Goal: Task Accomplishment & Management: Complete application form

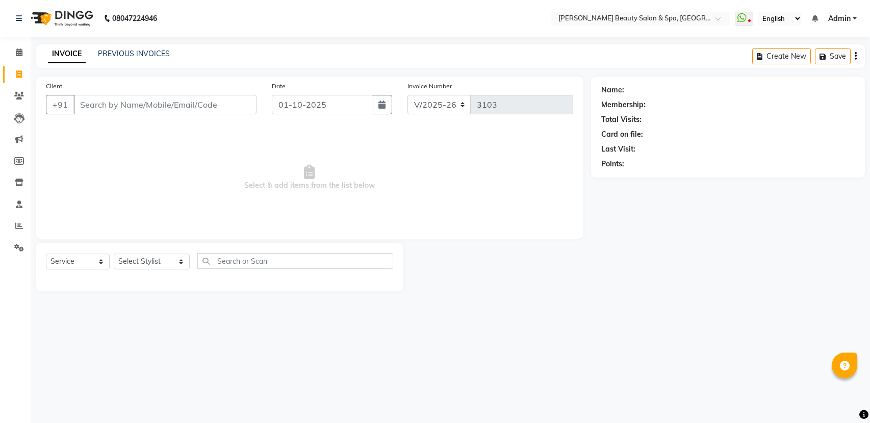
select select "7524"
select select "service"
click at [123, 262] on select "Select Stylist Admin [PERSON_NAME] [PERSON_NAME] [PERSON_NAME] [PERSON_NAME] [P…" at bounding box center [152, 261] width 76 height 16
select select "83646"
click at [114, 253] on select "Select Stylist Admin [PERSON_NAME] [PERSON_NAME] [PERSON_NAME] [PERSON_NAME] [P…" at bounding box center [152, 261] width 76 height 16
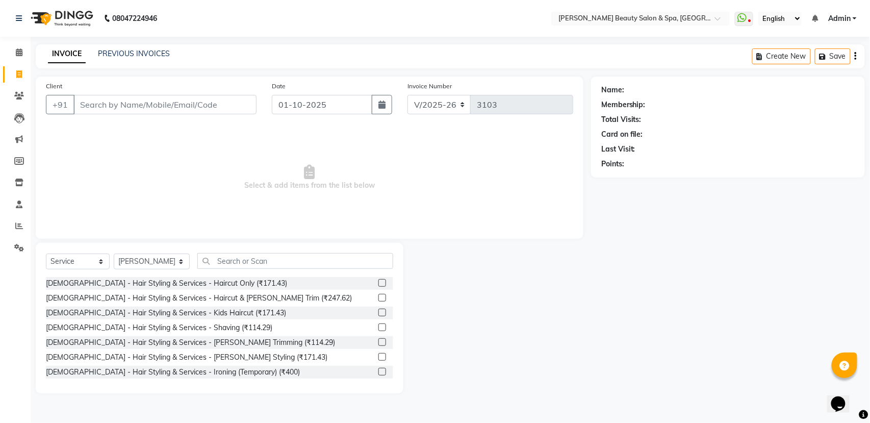
click at [153, 92] on div "Client +91" at bounding box center [151, 102] width 226 height 42
click at [151, 109] on input "Client" at bounding box center [164, 104] width 183 height 19
click at [705, 375] on div "Name: Membership: Total Visits: Card on file: Last Visit: Points:" at bounding box center [732, 235] width 282 height 317
drag, startPoint x: 141, startPoint y: 98, endPoint x: 136, endPoint y: 105, distance: 8.0
click at [142, 102] on input "Client" at bounding box center [164, 104] width 183 height 19
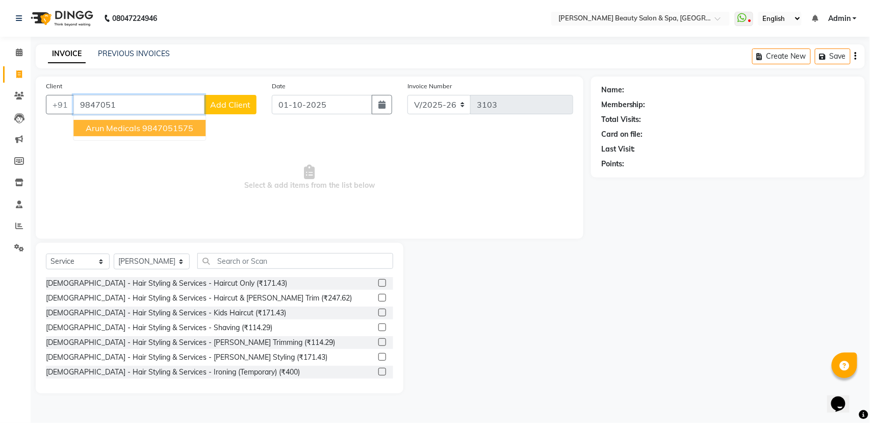
drag, startPoint x: 117, startPoint y: 119, endPoint x: 116, endPoint y: 137, distance: 17.4
click at [116, 119] on ngb-typeahead-window "Arun Medicals 9847051575" at bounding box center [139, 128] width 133 height 26
click at [114, 129] on span "Arun Medicals" at bounding box center [113, 128] width 55 height 10
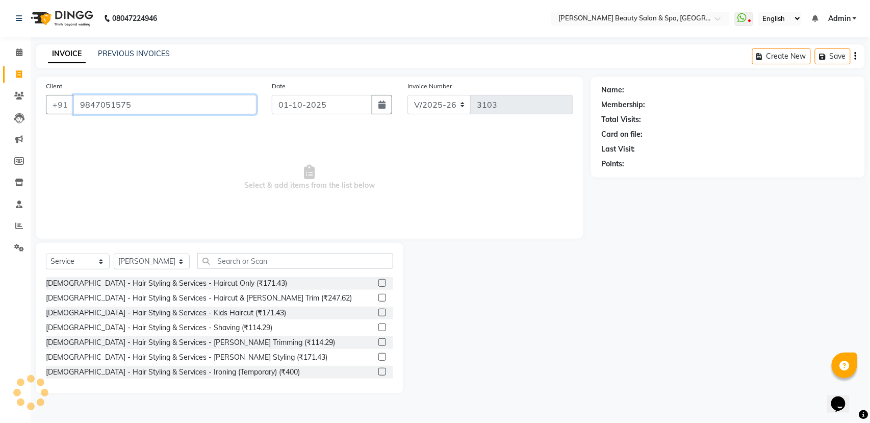
type input "9847051575"
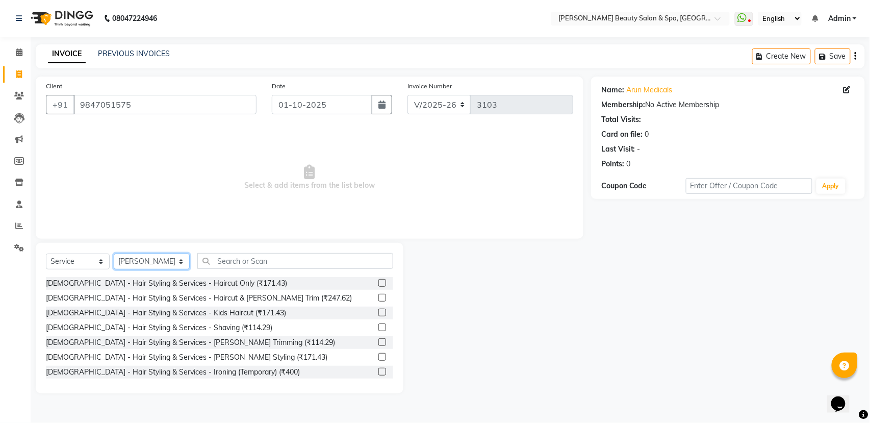
click at [169, 261] on select "Select Stylist Admin [PERSON_NAME] [PERSON_NAME] [PERSON_NAME] [PERSON_NAME] [P…" at bounding box center [152, 261] width 76 height 16
select select "67138"
click at [114, 253] on select "Select Stylist Admin [PERSON_NAME] [PERSON_NAME] [PERSON_NAME] [PERSON_NAME] [P…" at bounding box center [152, 261] width 76 height 16
click at [280, 264] on input "text" at bounding box center [295, 261] width 196 height 16
click at [378, 296] on label at bounding box center [382, 298] width 8 height 8
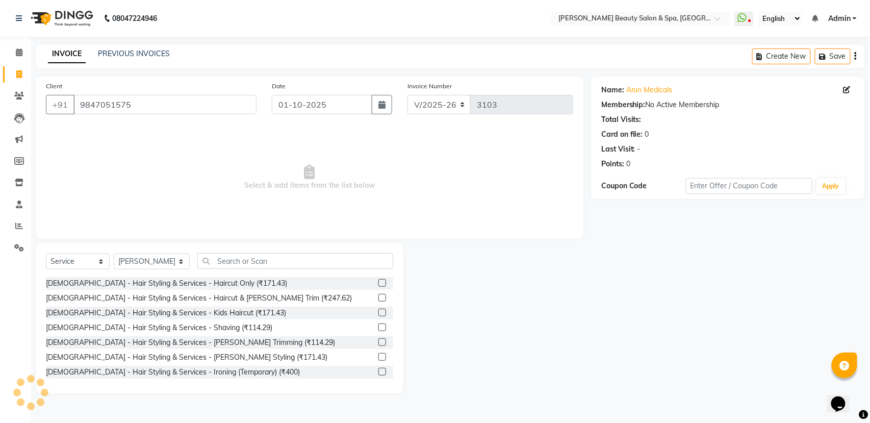
click at [378, 296] on input "checkbox" at bounding box center [381, 298] width 7 height 7
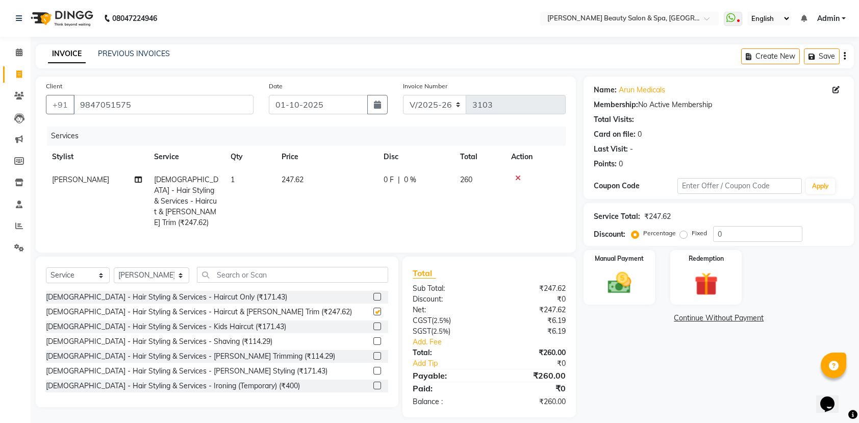
checkbox input "false"
click at [166, 274] on select "Select Stylist Admin [PERSON_NAME] [PERSON_NAME] [PERSON_NAME] [PERSON_NAME] [P…" at bounding box center [151, 275] width 75 height 16
select select "83644"
click at [114, 268] on select "Select Stylist Admin [PERSON_NAME] [PERSON_NAME] [PERSON_NAME] [PERSON_NAME] [P…" at bounding box center [151, 275] width 75 height 16
click at [239, 296] on div "[DEMOGRAPHIC_DATA] - Hair Styling & Services - Haircut Only (₹171.43)" at bounding box center [217, 297] width 342 height 13
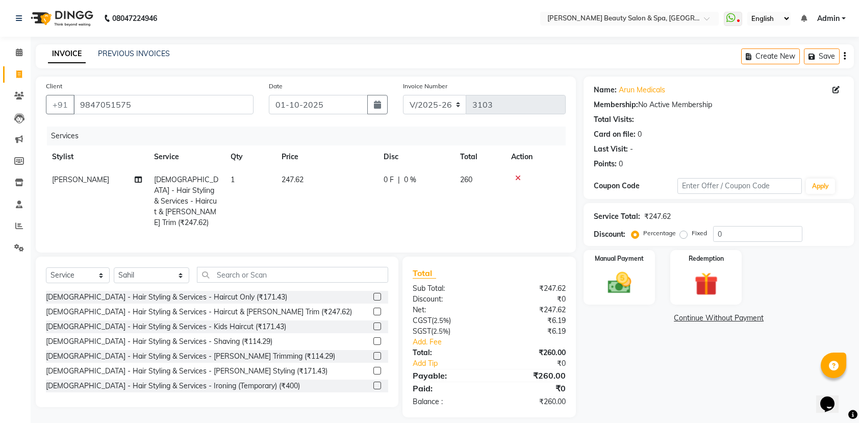
click at [373, 296] on label at bounding box center [377, 297] width 8 height 8
click at [373, 296] on input "checkbox" at bounding box center [376, 297] width 7 height 7
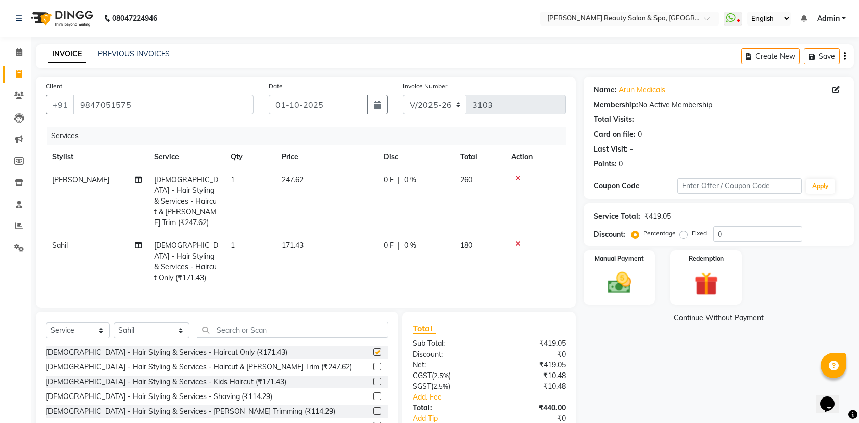
checkbox input "false"
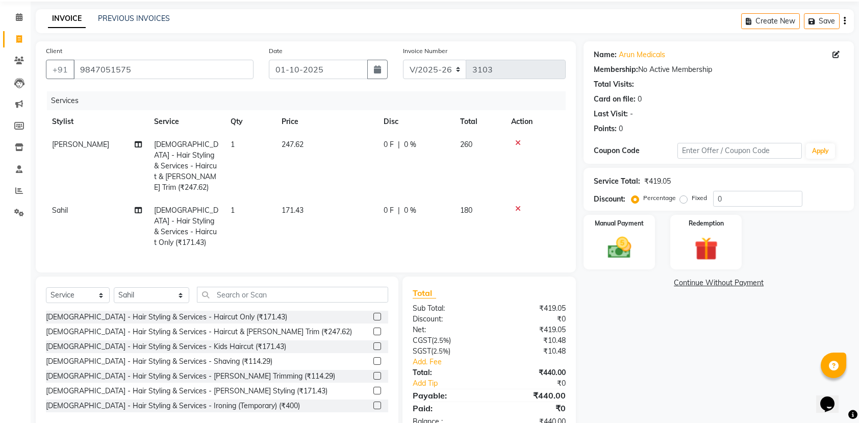
scroll to position [55, 0]
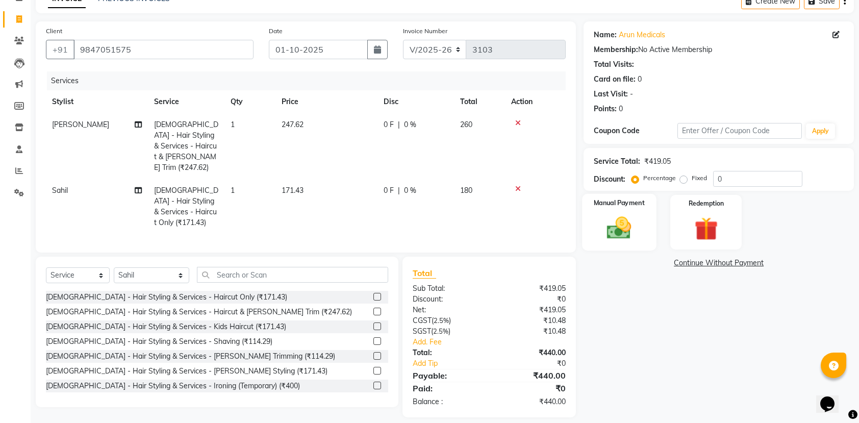
click at [611, 227] on img at bounding box center [619, 228] width 40 height 28
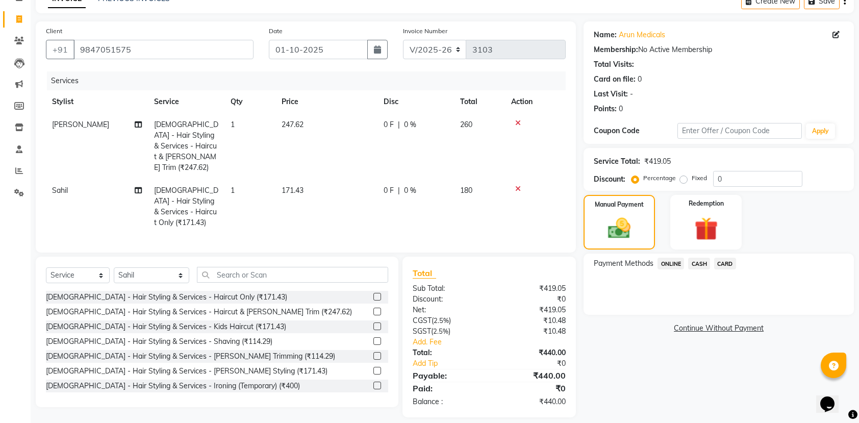
click at [668, 266] on span "ONLINE" at bounding box center [670, 264] width 27 height 12
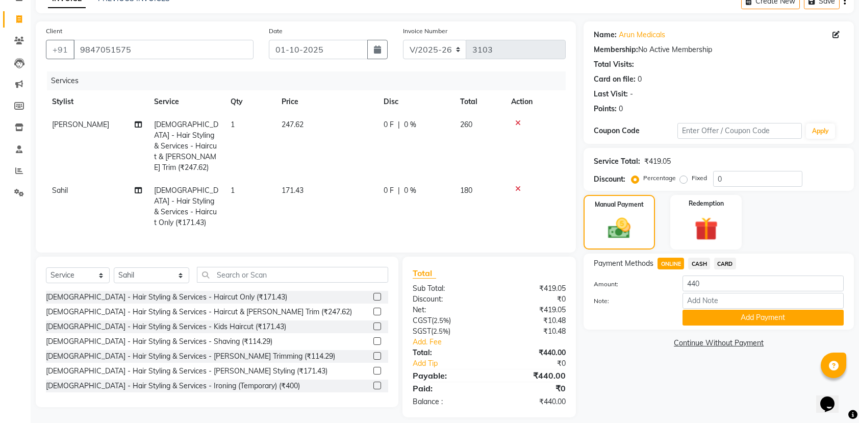
click at [702, 328] on div "Payment Methods ONLINE CASH CARD Amount: 440 Note: Add Payment" at bounding box center [718, 291] width 270 height 76
click at [696, 322] on button "Add Payment" at bounding box center [762, 318] width 161 height 16
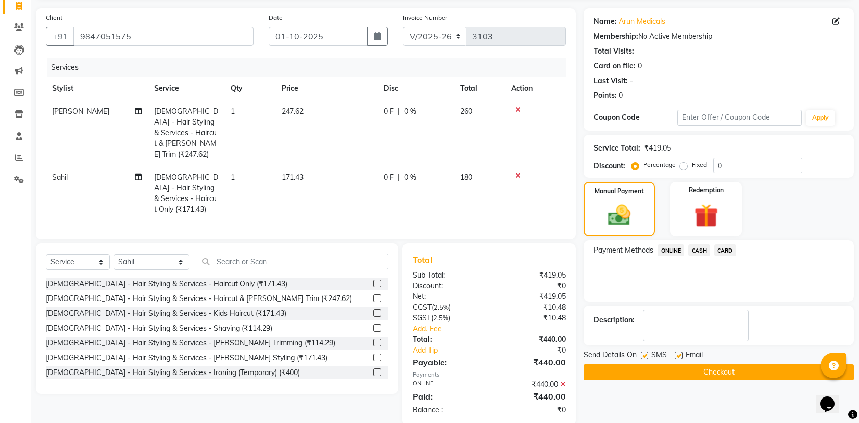
scroll to position [76, 0]
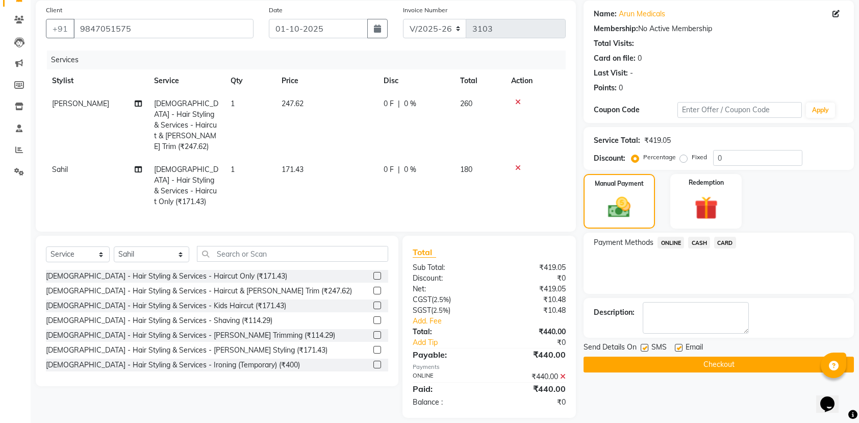
click at [710, 364] on button "Checkout" at bounding box center [718, 365] width 270 height 16
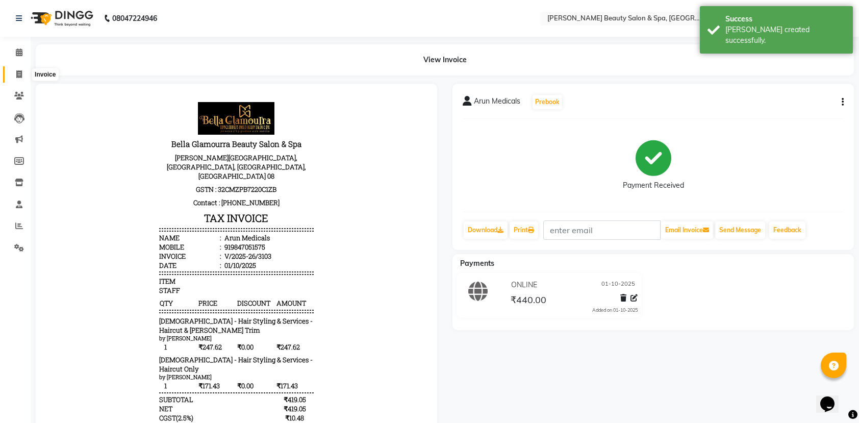
click at [12, 69] on span at bounding box center [19, 75] width 18 height 12
select select "service"
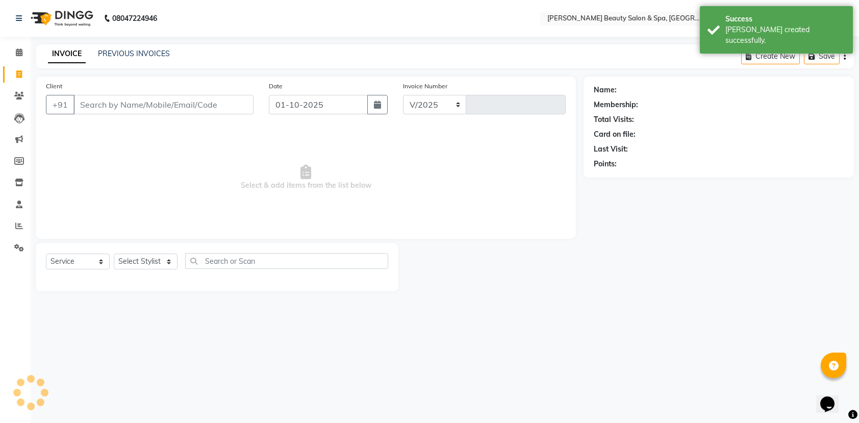
select select "7524"
type input "3104"
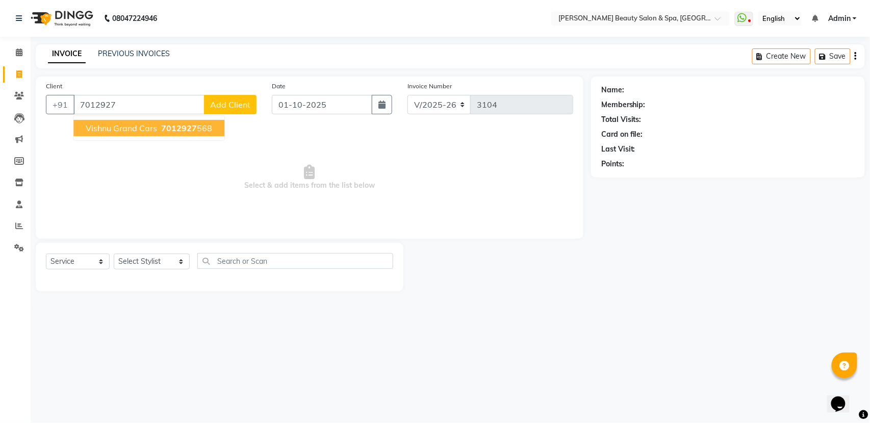
click at [129, 127] on span "Vishnu Grand Cars" at bounding box center [121, 128] width 71 height 10
type input "7012927568"
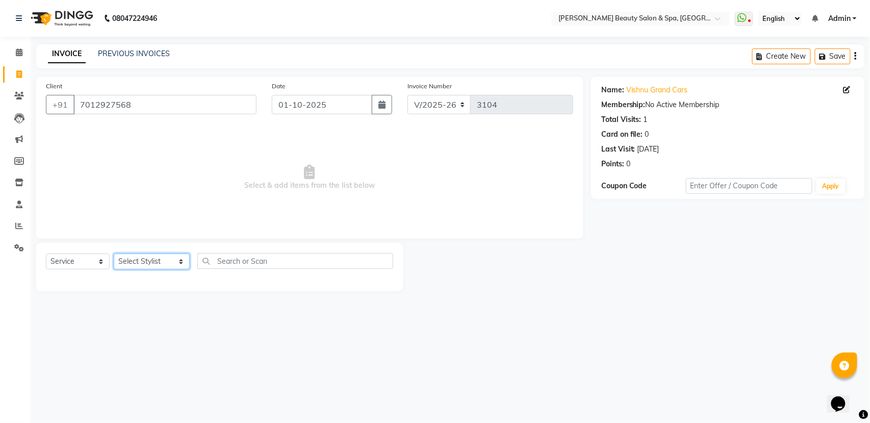
click at [158, 262] on select "Select Stylist Admin [PERSON_NAME] [PERSON_NAME] [PERSON_NAME] [PERSON_NAME] [P…" at bounding box center [152, 261] width 76 height 16
select select "83644"
click at [114, 253] on select "Select Stylist Admin [PERSON_NAME] [PERSON_NAME] [PERSON_NAME] [PERSON_NAME] [P…" at bounding box center [152, 261] width 76 height 16
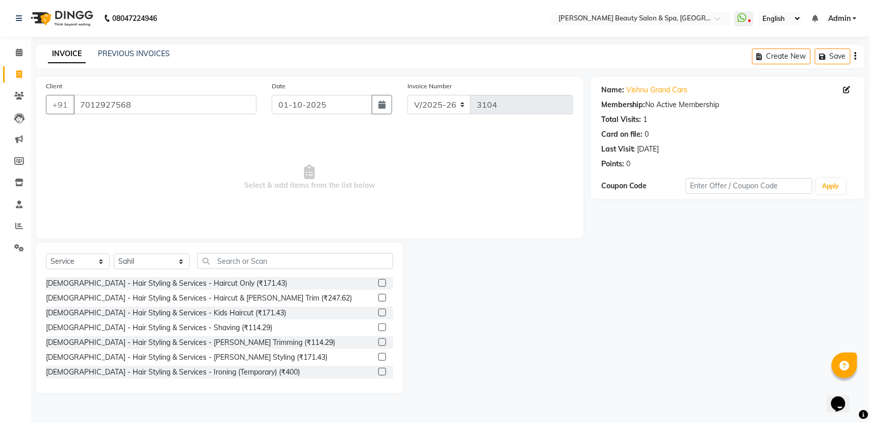
drag, startPoint x: 233, startPoint y: 247, endPoint x: 232, endPoint y: 266, distance: 18.4
click at [233, 249] on div "Select Service Product Membership Package Voucher Prepaid Gift Card Select Styl…" at bounding box center [220, 318] width 368 height 150
click at [232, 266] on input "text" at bounding box center [295, 261] width 196 height 16
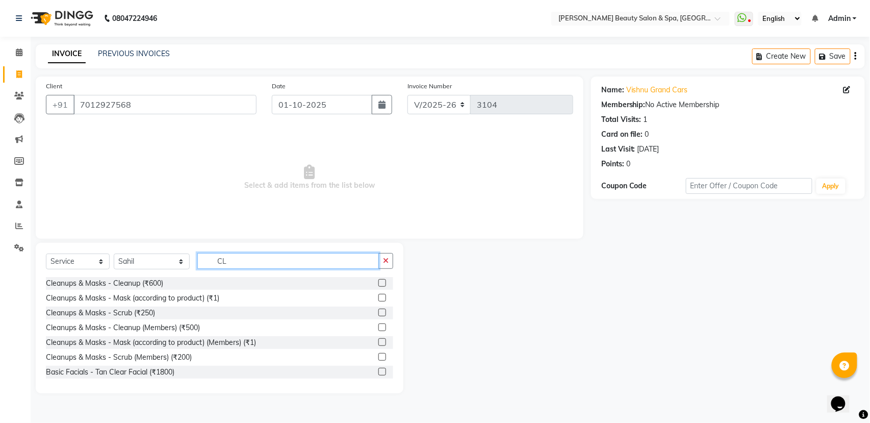
type input "CL"
click at [378, 280] on label at bounding box center [382, 283] width 8 height 8
click at [378, 280] on input "checkbox" at bounding box center [381, 283] width 7 height 7
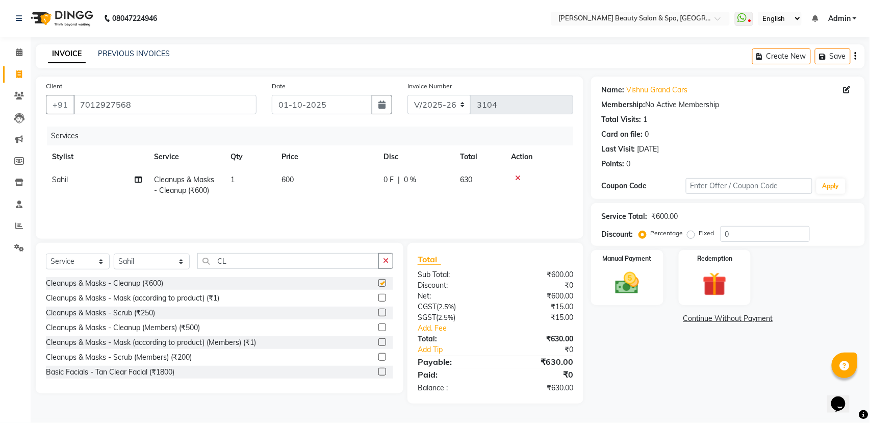
checkbox input "false"
click at [258, 262] on input "CL" at bounding box center [288, 261] width 182 height 16
type input "C"
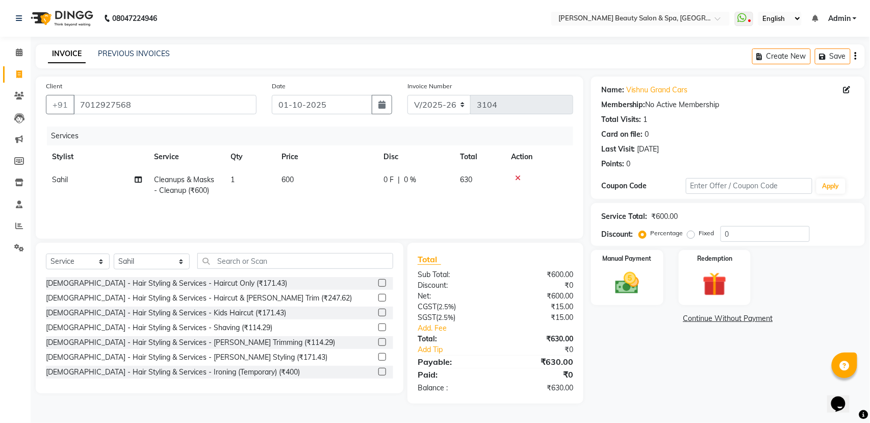
click at [378, 298] on label at bounding box center [382, 298] width 8 height 8
click at [378, 298] on input "checkbox" at bounding box center [381, 298] width 7 height 7
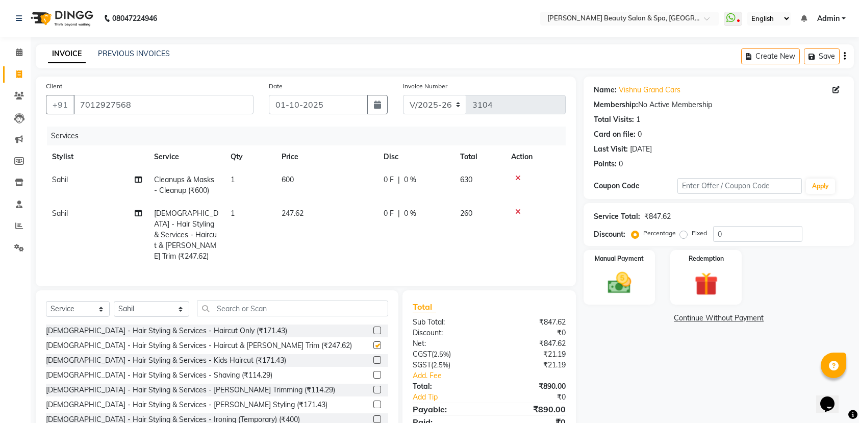
checkbox input "false"
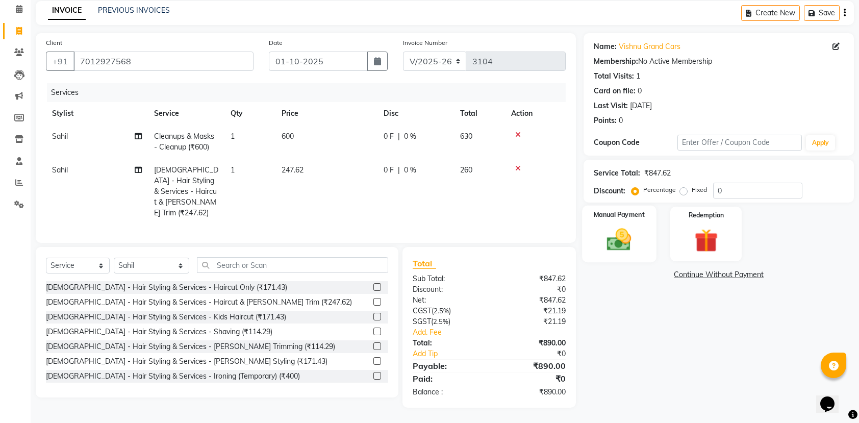
click at [636, 245] on img at bounding box center [619, 239] width 40 height 28
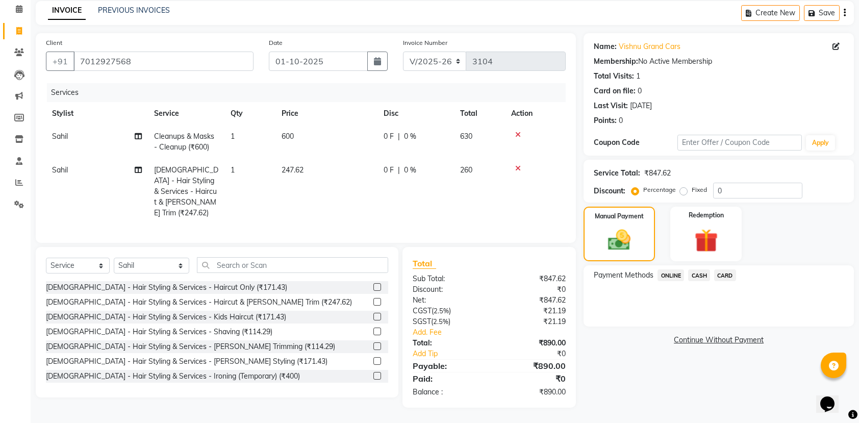
click at [720, 274] on span "CARD" at bounding box center [725, 275] width 22 height 12
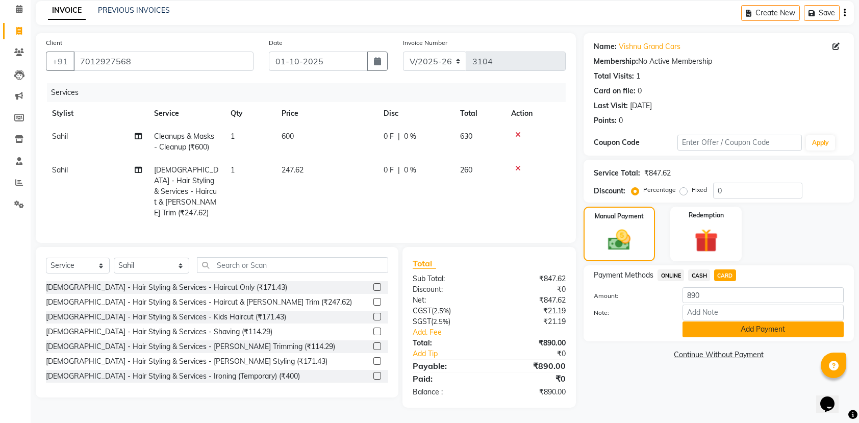
click at [776, 327] on button "Add Payment" at bounding box center [762, 329] width 161 height 16
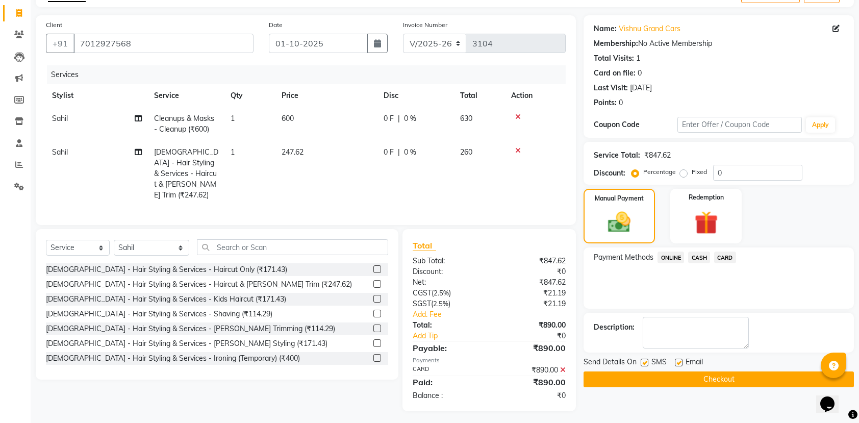
scroll to position [66, 0]
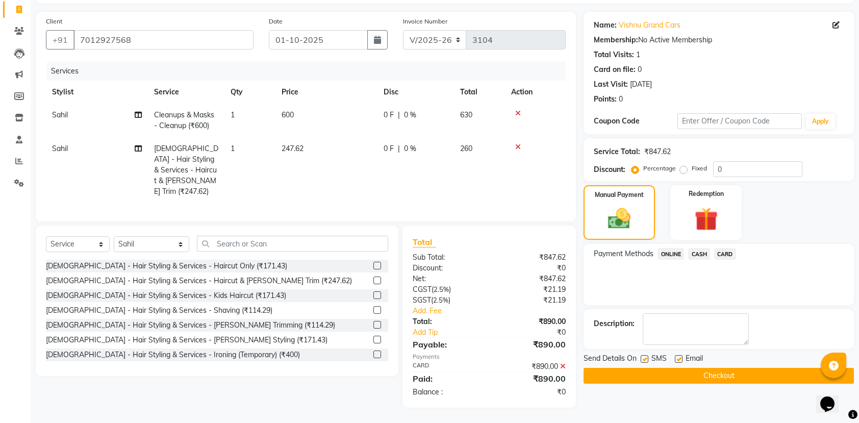
click at [638, 371] on button "Checkout" at bounding box center [718, 376] width 270 height 16
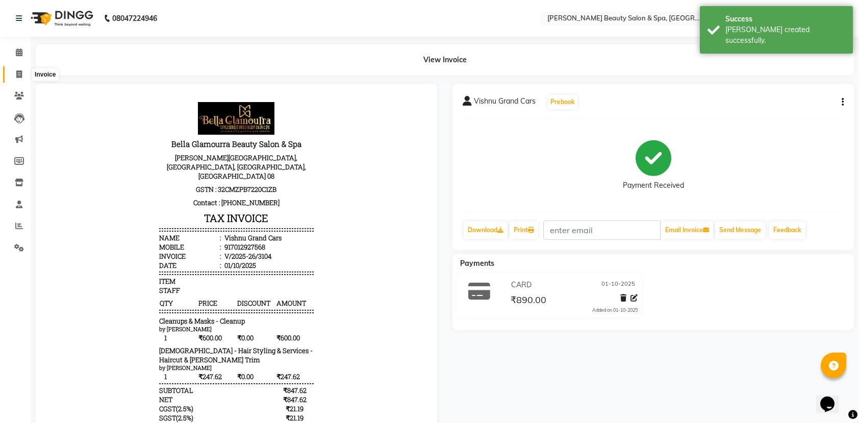
click at [14, 73] on span at bounding box center [19, 75] width 18 height 12
select select "service"
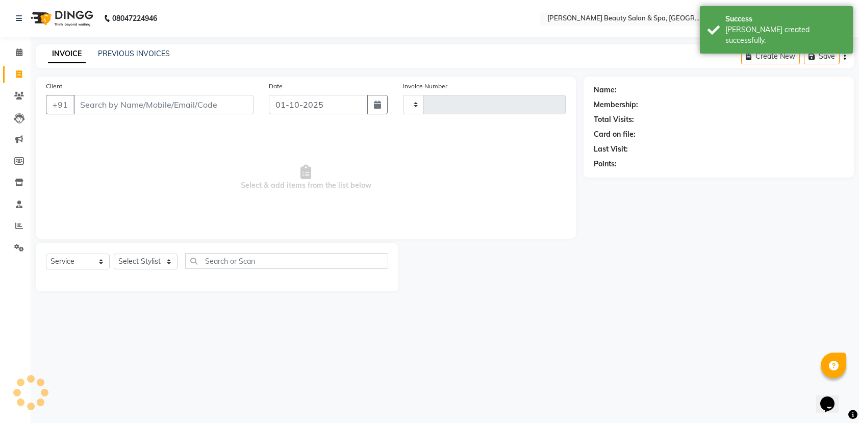
type input "3105"
select select "7524"
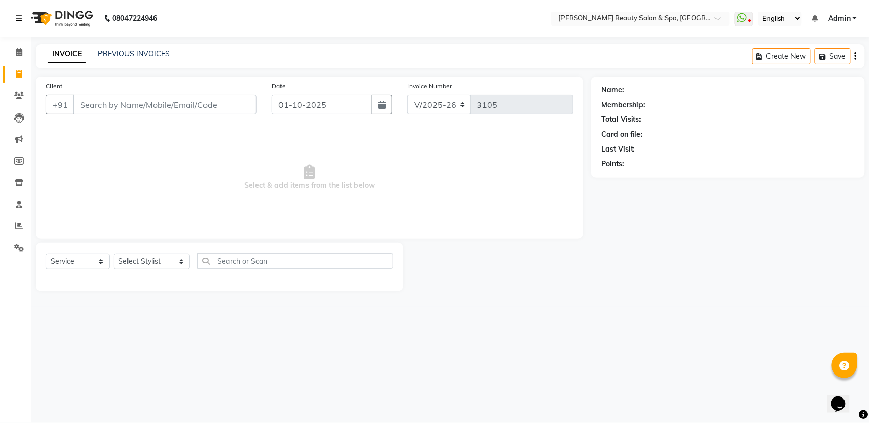
drag, startPoint x: 0, startPoint y: 38, endPoint x: 25, endPoint y: 5, distance: 41.5
click at [24, 38] on div "Calendar Invoice Clients Leads Marketing Members Inventory Staff Reports Settin…" at bounding box center [69, 218] width 138 height 378
click at [131, 103] on input "Client" at bounding box center [164, 104] width 183 height 19
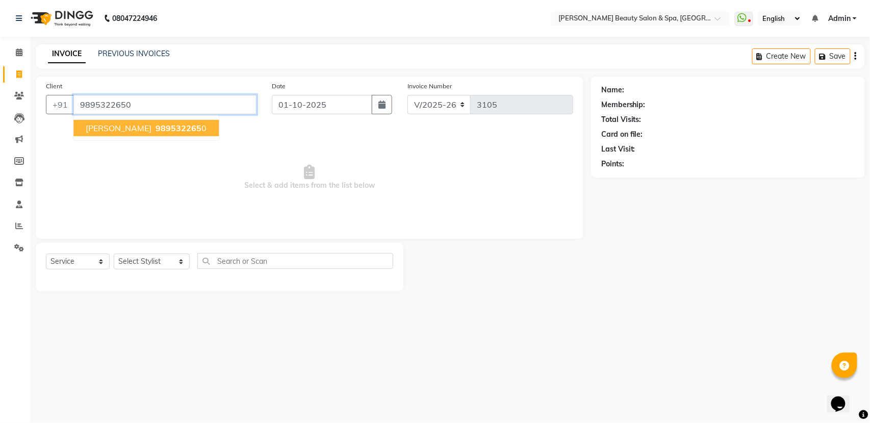
type input "9895322650"
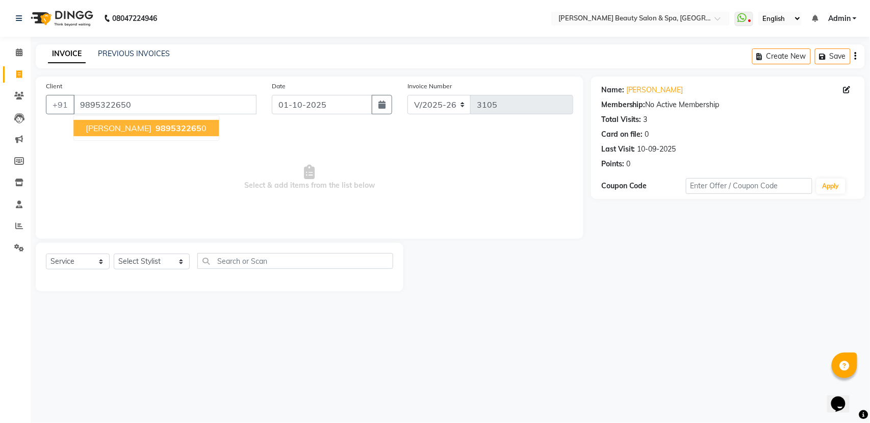
click at [156, 123] on span "989532265" at bounding box center [179, 128] width 46 height 10
click at [152, 255] on select "Select Stylist Admin [PERSON_NAME] [PERSON_NAME] [PERSON_NAME] [PERSON_NAME] [P…" at bounding box center [152, 261] width 76 height 16
select select "67138"
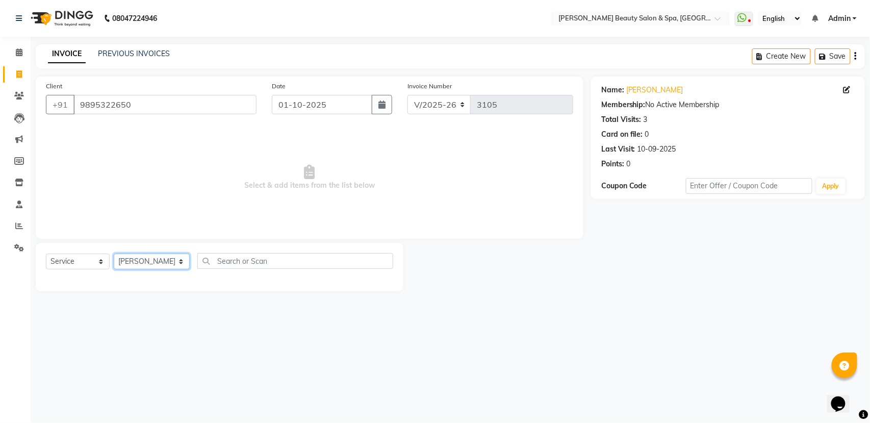
click at [114, 253] on select "Select Stylist Admin [PERSON_NAME] [PERSON_NAME] [PERSON_NAME] [PERSON_NAME] [P…" at bounding box center [152, 261] width 76 height 16
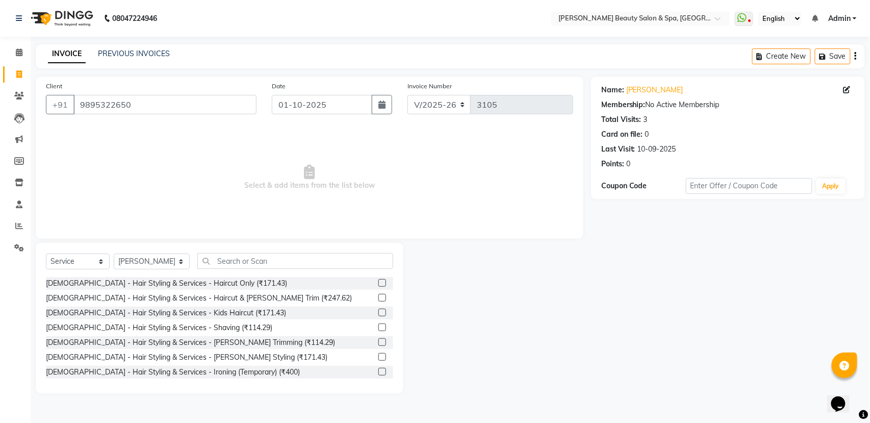
click at [253, 286] on div "[DEMOGRAPHIC_DATA] - Hair Styling & Services - Haircut Only (₹171.43)" at bounding box center [219, 283] width 347 height 13
click at [378, 283] on label at bounding box center [382, 283] width 8 height 8
click at [378, 283] on input "checkbox" at bounding box center [381, 283] width 7 height 7
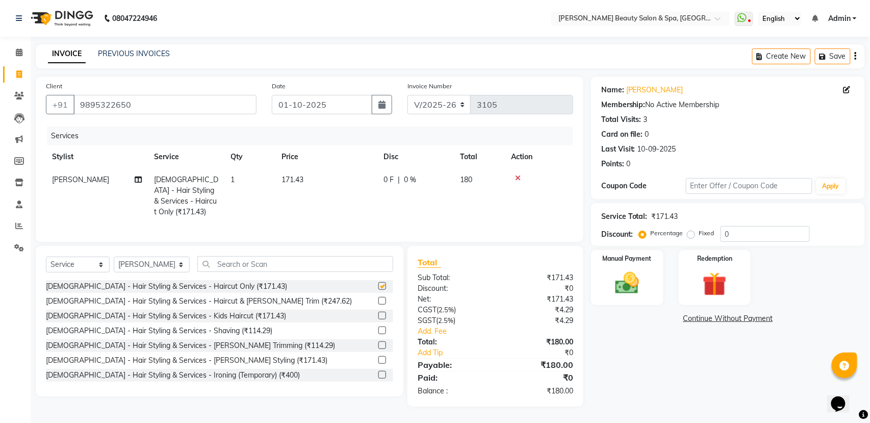
checkbox input "false"
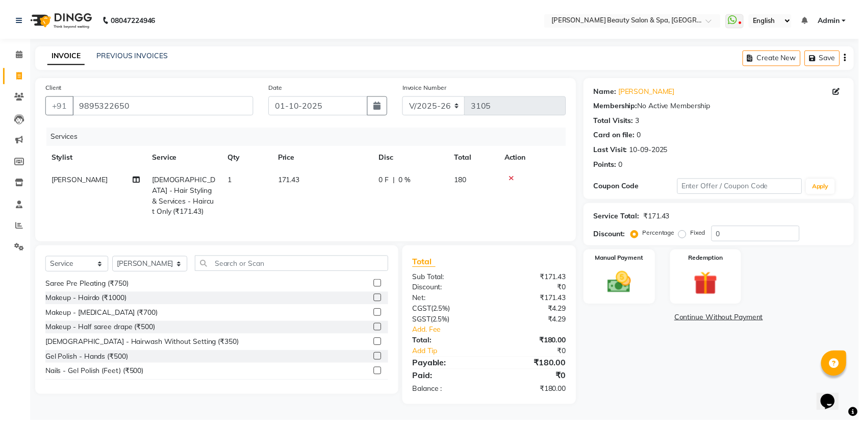
scroll to position [408, 0]
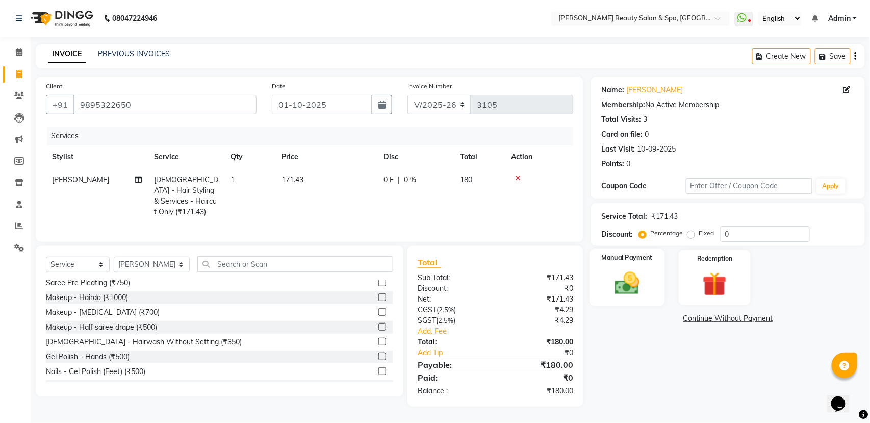
click at [617, 290] on img at bounding box center [627, 283] width 40 height 29
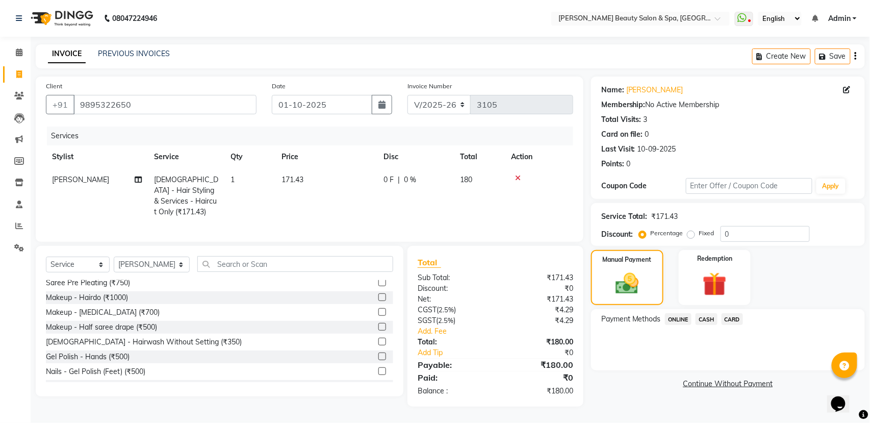
click at [714, 319] on span "CASH" at bounding box center [707, 319] width 22 height 12
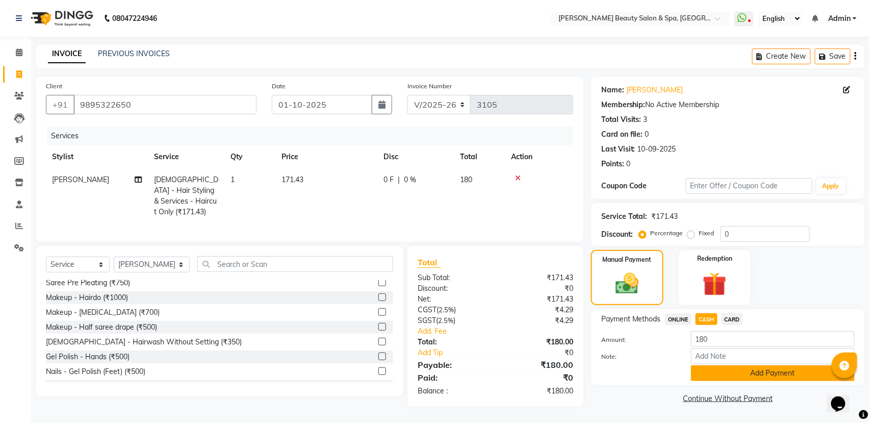
click at [714, 381] on button "Add Payment" at bounding box center [773, 373] width 164 height 16
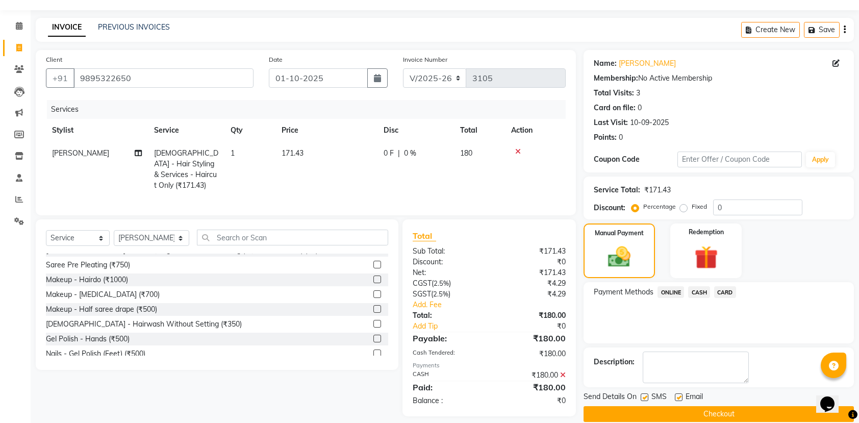
scroll to position [41, 0]
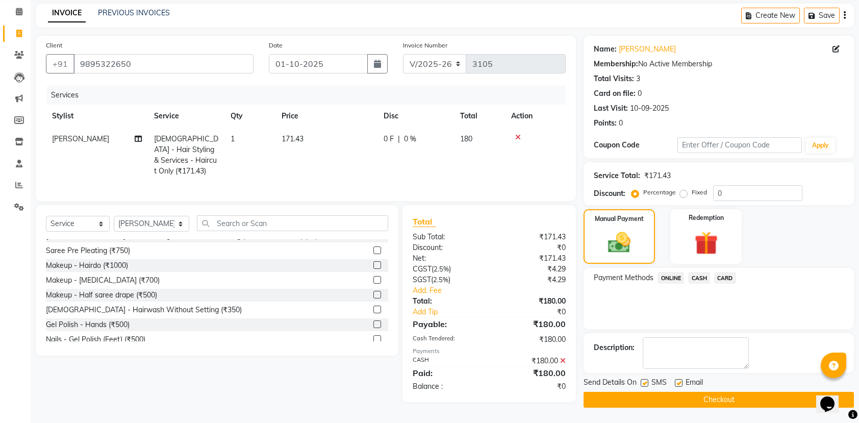
click at [668, 393] on button "Checkout" at bounding box center [718, 400] width 270 height 16
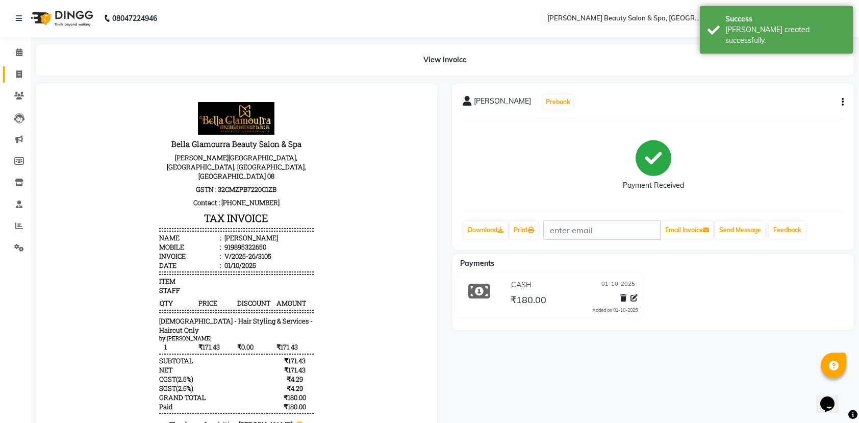
click at [9, 78] on link "Invoice" at bounding box center [15, 74] width 24 height 17
select select "service"
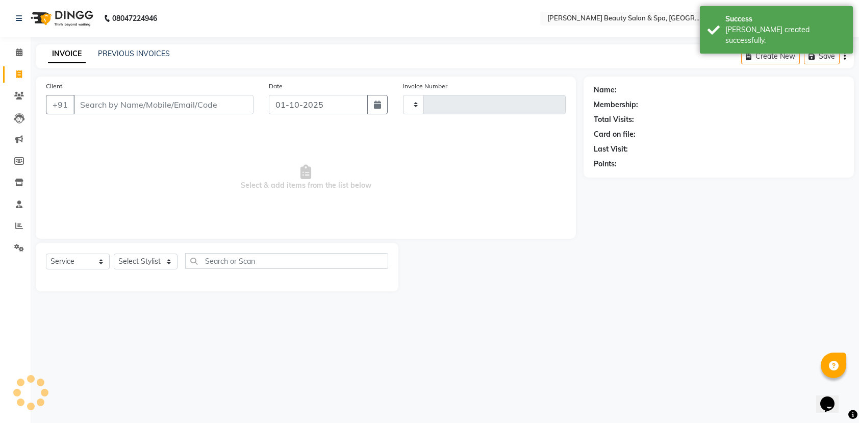
type input "3106"
select select "7524"
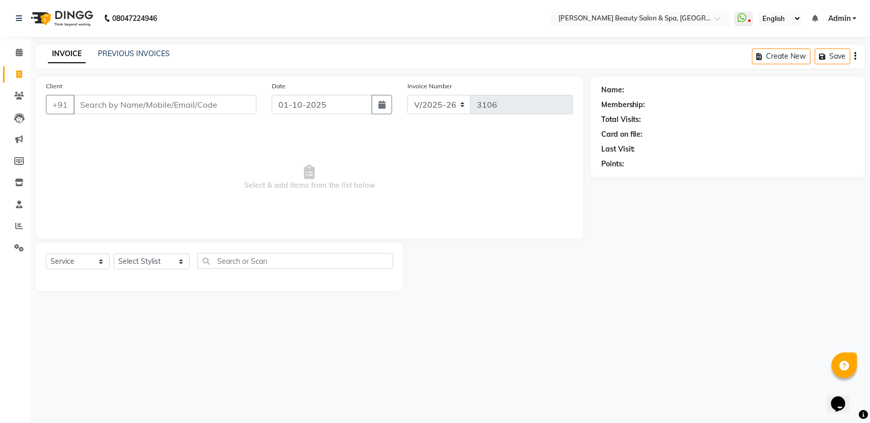
click at [101, 107] on input "Client" at bounding box center [164, 104] width 183 height 19
type input "7558823268"
drag, startPoint x: 216, startPoint y: 107, endPoint x: 223, endPoint y: 107, distance: 6.6
click at [223, 107] on span "Add Client" at bounding box center [230, 104] width 40 height 10
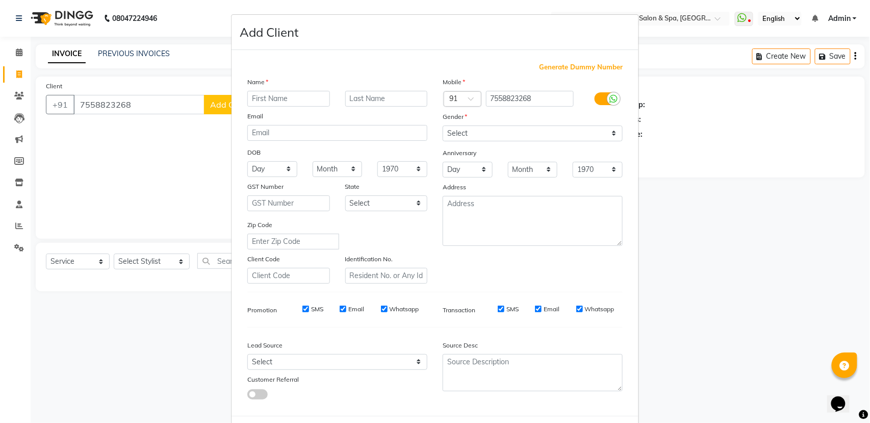
click at [260, 95] on input "text" at bounding box center [288, 99] width 83 height 16
type input "ASIVE"
click at [606, 138] on select "Select [DEMOGRAPHIC_DATA] [DEMOGRAPHIC_DATA] Other Prefer Not To Say" at bounding box center [533, 133] width 180 height 16
select select "[DEMOGRAPHIC_DATA]"
click at [443, 125] on select "Select [DEMOGRAPHIC_DATA] [DEMOGRAPHIC_DATA] Other Prefer Not To Say" at bounding box center [533, 133] width 180 height 16
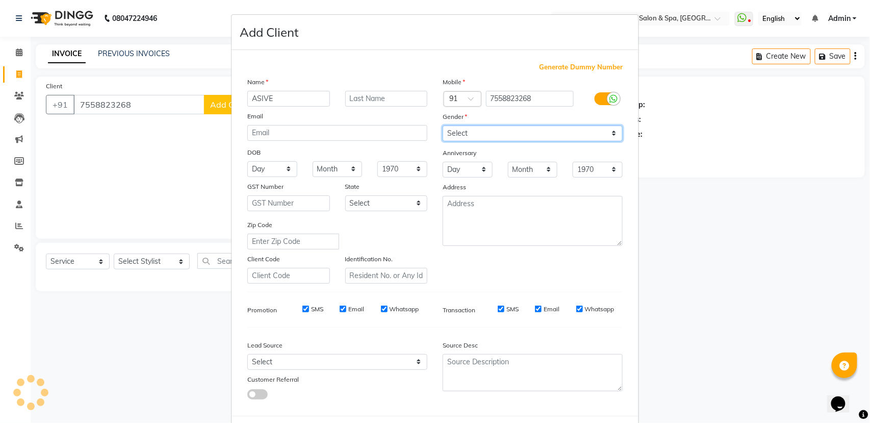
scroll to position [45, 0]
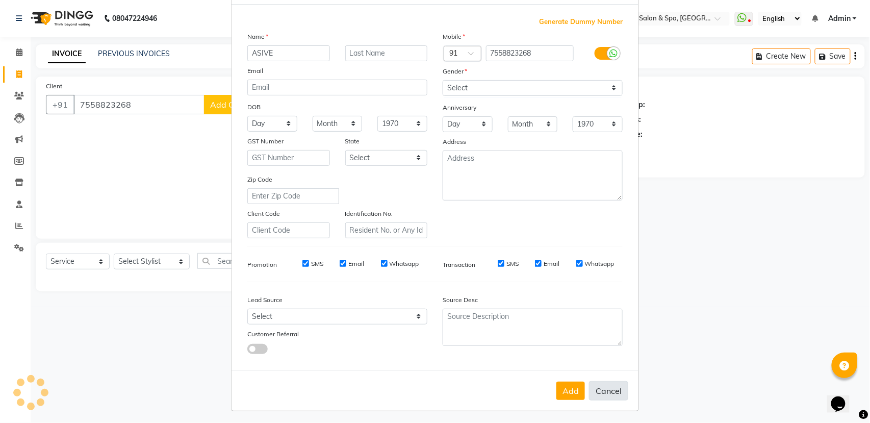
drag, startPoint x: 550, startPoint y: 394, endPoint x: 588, endPoint y: 385, distance: 39.3
click at [556, 392] on div "Add Cancel" at bounding box center [435, 390] width 407 height 40
click at [564, 390] on button "Add" at bounding box center [570, 390] width 29 height 18
click at [569, 385] on div "Add Cancel" at bounding box center [435, 390] width 407 height 40
click at [579, 390] on div "Add Cancel" at bounding box center [435, 390] width 407 height 40
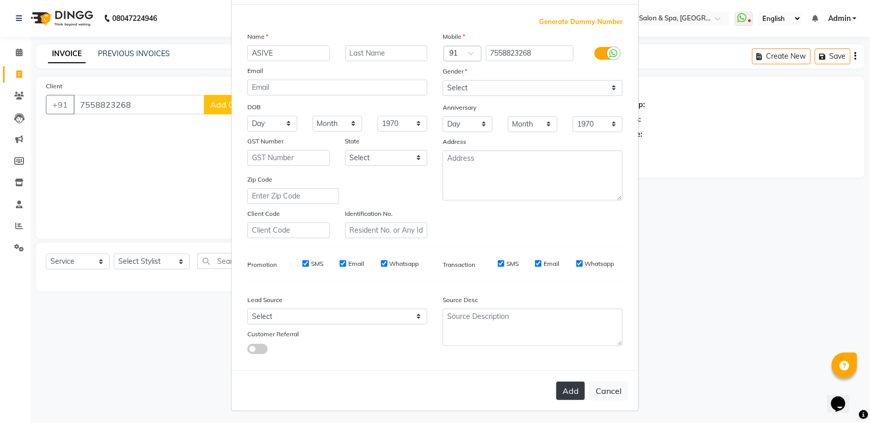
click at [573, 385] on button "Add" at bounding box center [570, 390] width 29 height 18
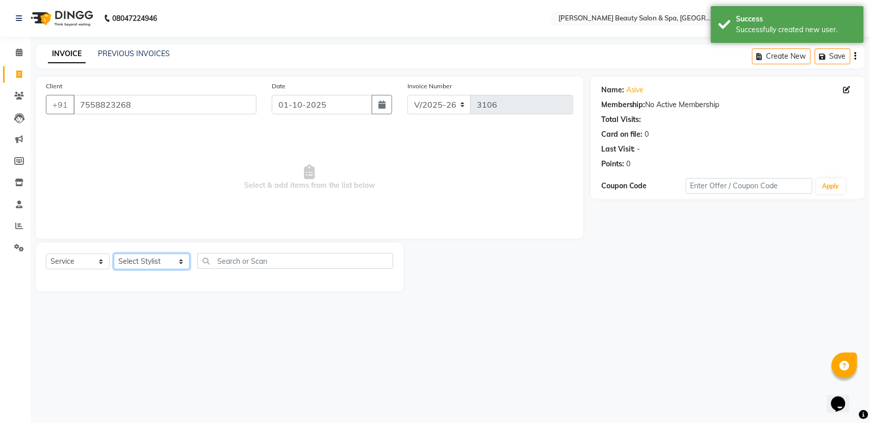
click at [137, 258] on select "Select Stylist Admin [PERSON_NAME] [PERSON_NAME] [PERSON_NAME] [PERSON_NAME] [P…" at bounding box center [152, 261] width 76 height 16
click at [114, 253] on select "Select Stylist Admin [PERSON_NAME] [PERSON_NAME] [PERSON_NAME] [PERSON_NAME] [P…" at bounding box center [152, 261] width 76 height 16
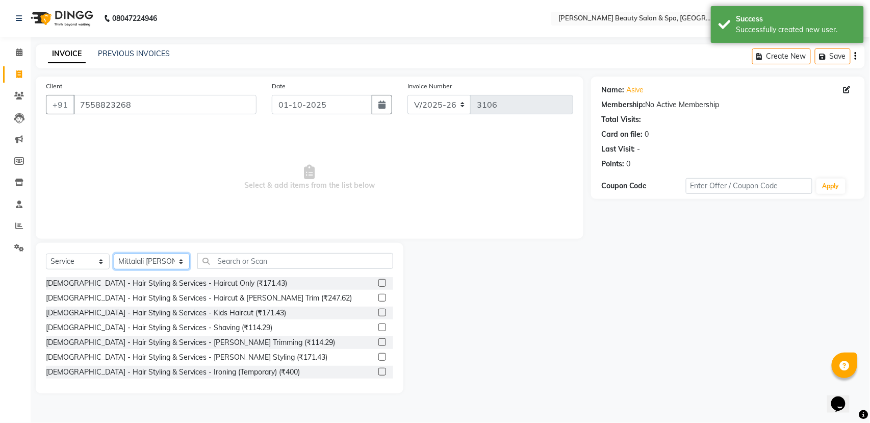
click at [157, 258] on select "Select Stylist Admin [PERSON_NAME] [PERSON_NAME] [PERSON_NAME] [PERSON_NAME] [P…" at bounding box center [152, 261] width 76 height 16
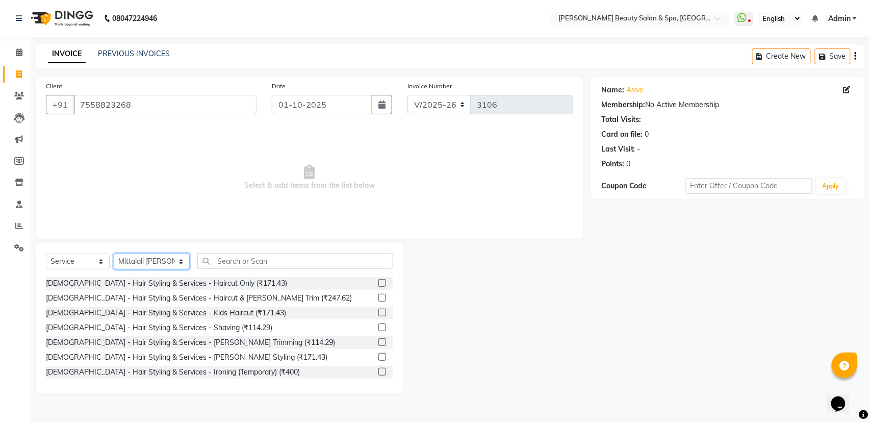
select select "83646"
click at [114, 253] on select "Select Stylist Admin [PERSON_NAME] [PERSON_NAME] [PERSON_NAME] [PERSON_NAME] [P…" at bounding box center [152, 261] width 76 height 16
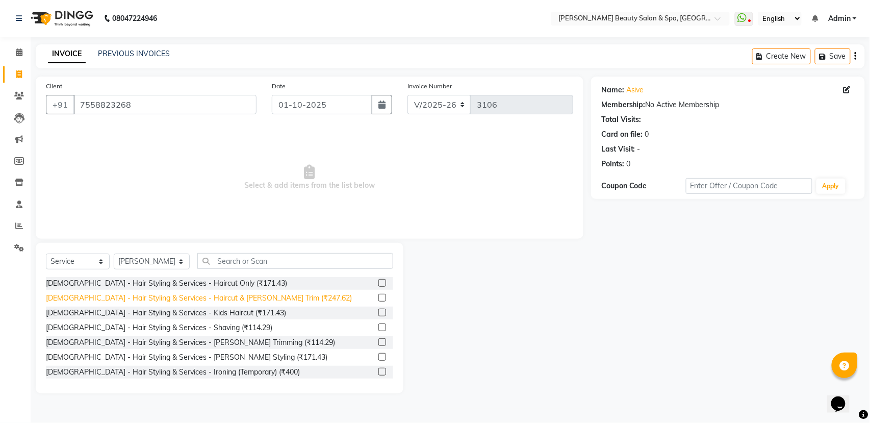
click at [249, 296] on div "[DEMOGRAPHIC_DATA] - Hair Styling & Services - Haircut & [PERSON_NAME] Trim (₹2…" at bounding box center [199, 298] width 306 height 11
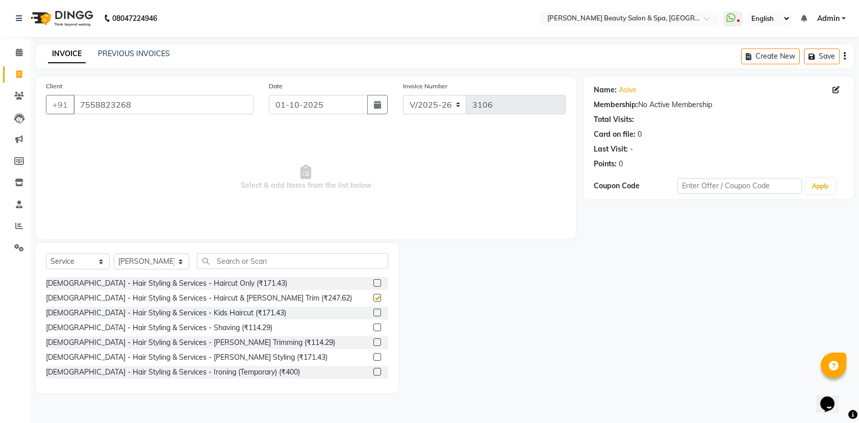
checkbox input "false"
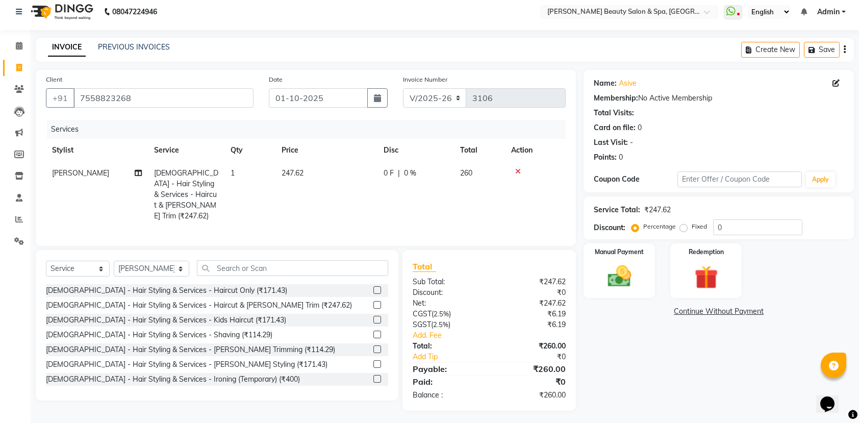
scroll to position [11, 0]
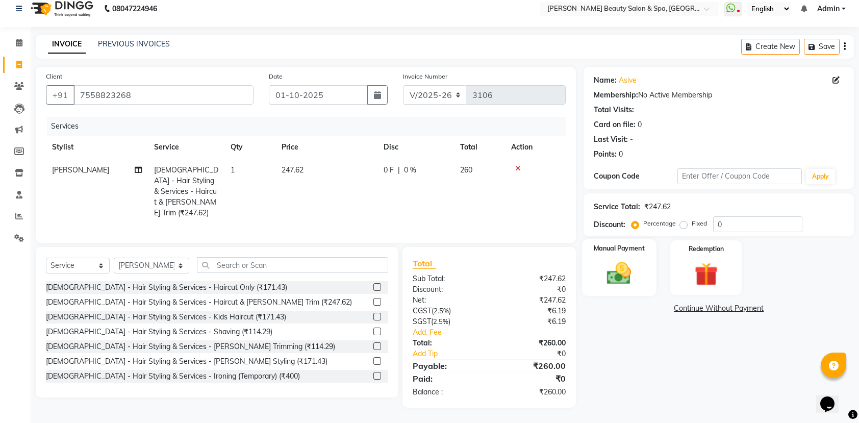
click at [603, 271] on img at bounding box center [619, 273] width 40 height 28
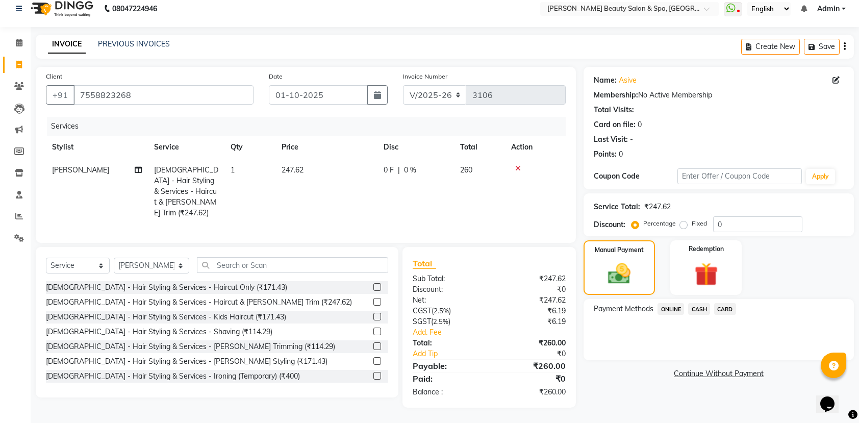
click at [668, 307] on span "ONLINE" at bounding box center [670, 309] width 27 height 12
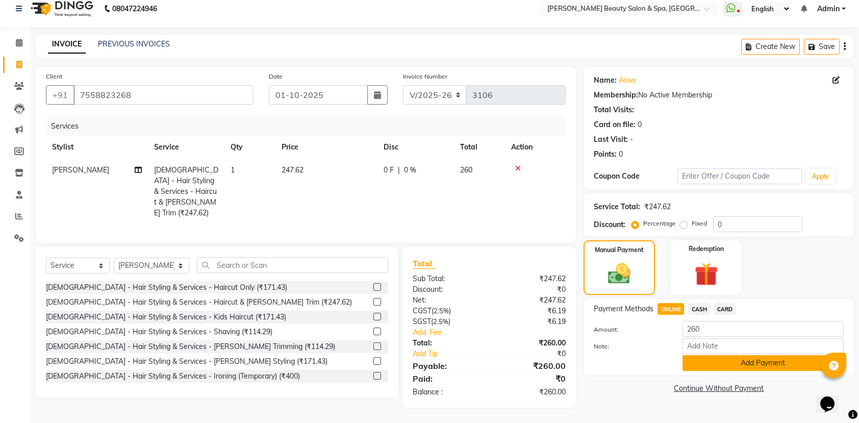
click at [768, 355] on button "Add Payment" at bounding box center [762, 363] width 161 height 16
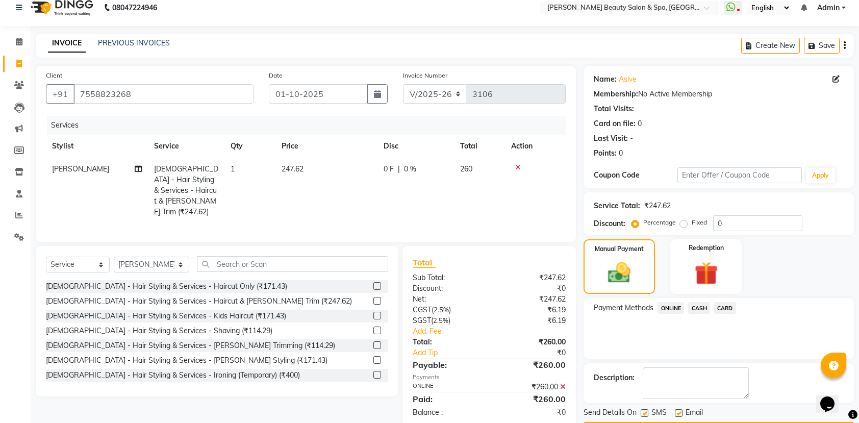
scroll to position [41, 0]
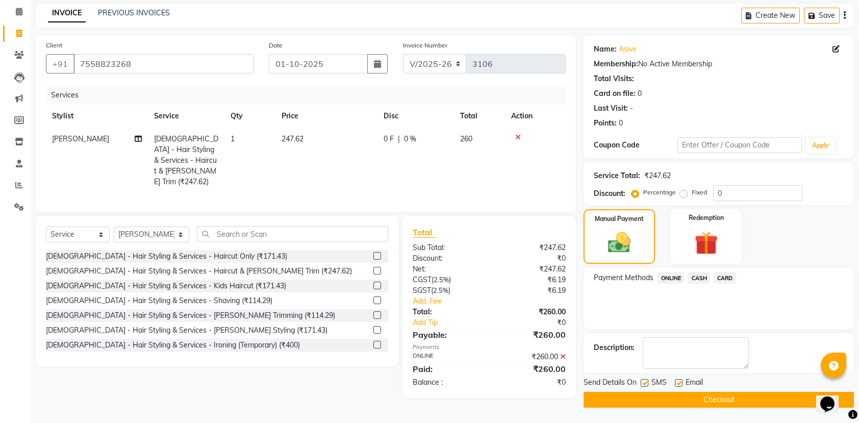
click at [757, 402] on button "Checkout" at bounding box center [718, 400] width 270 height 16
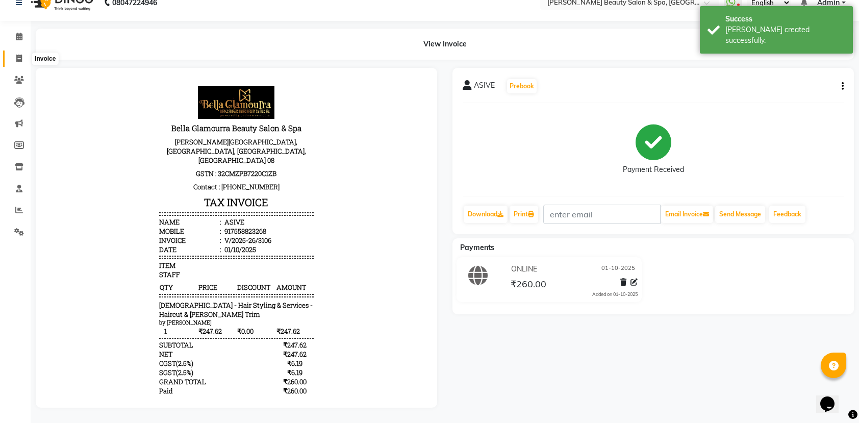
click at [13, 53] on span at bounding box center [19, 59] width 18 height 12
select select "service"
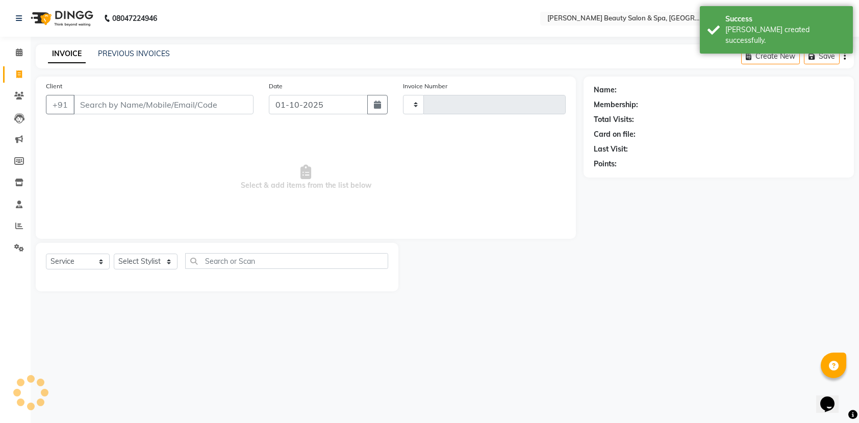
type input "3107"
select select "7524"
